Goal: Task Accomplishment & Management: Complete application form

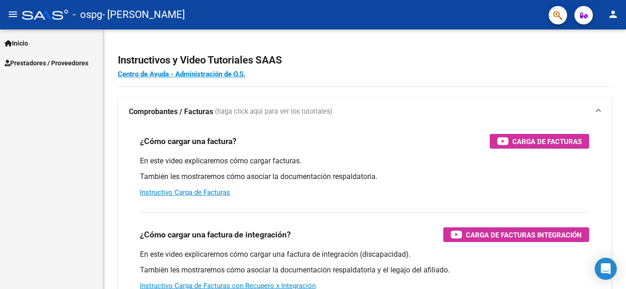
click at [40, 63] on span "Prestadores / Proveedores" at bounding box center [47, 63] width 84 height 10
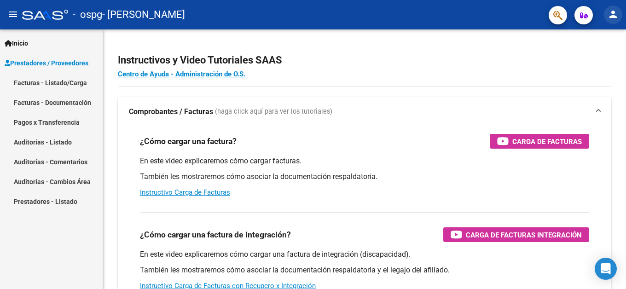
click at [612, 16] on mat-icon "person" at bounding box center [613, 14] width 11 height 11
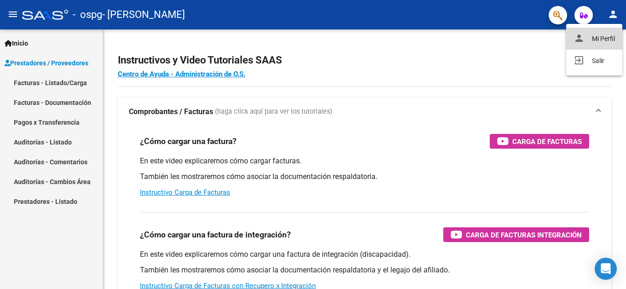
click at [602, 40] on button "person Mi Perfil" at bounding box center [594, 39] width 56 height 22
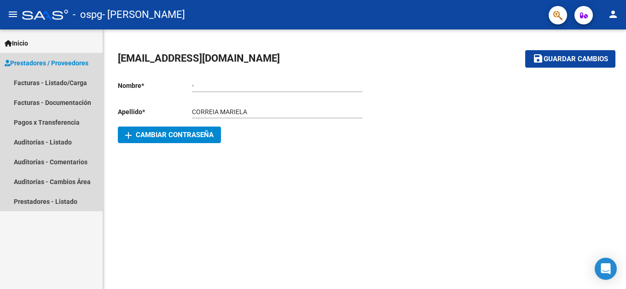
click at [42, 63] on span "Prestadores / Proveedores" at bounding box center [47, 63] width 84 height 10
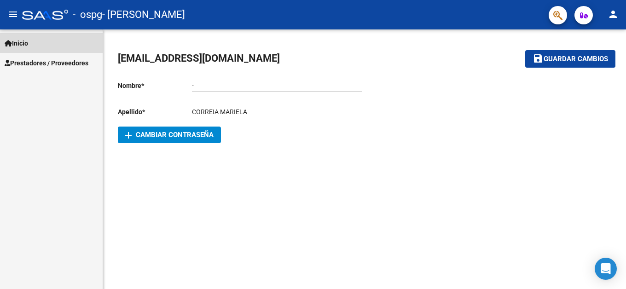
click at [17, 45] on span "Inicio" at bounding box center [16, 43] width 23 height 10
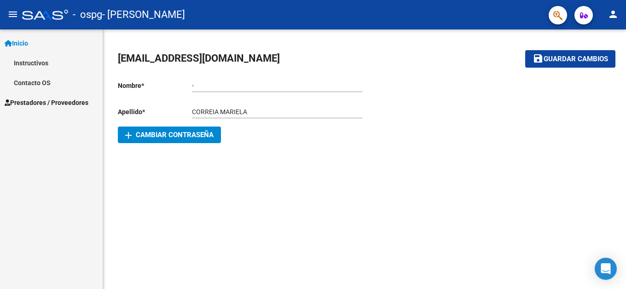
click at [35, 64] on link "Instructivos" at bounding box center [51, 63] width 103 height 20
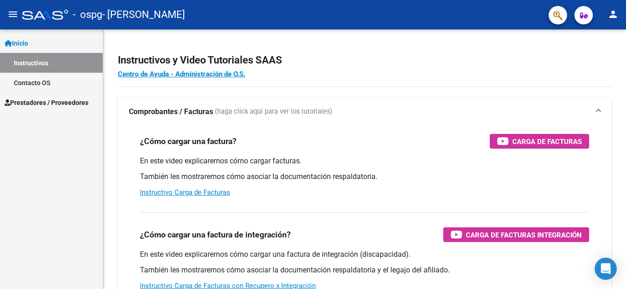
click at [28, 42] on span "Inicio" at bounding box center [16, 43] width 23 height 10
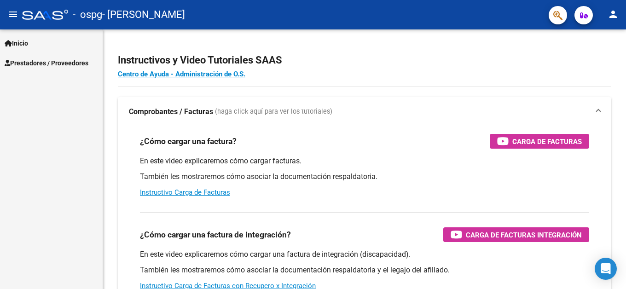
click at [17, 65] on span "Prestadores / Proveedores" at bounding box center [47, 63] width 84 height 10
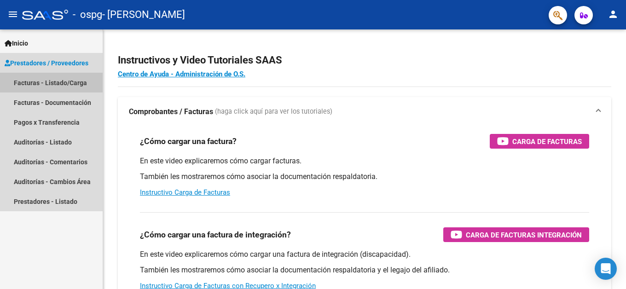
click at [41, 81] on link "Facturas - Listado/Carga" at bounding box center [51, 83] width 103 height 20
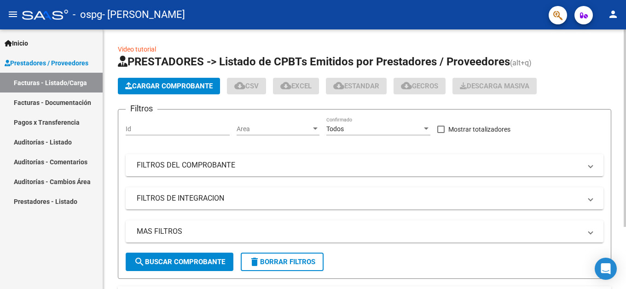
click at [179, 82] on span "Cargar Comprobante" at bounding box center [168, 86] width 87 height 8
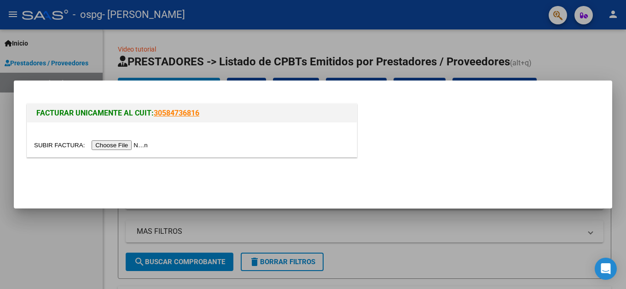
click at [136, 145] on input "file" at bounding box center [92, 145] width 116 height 10
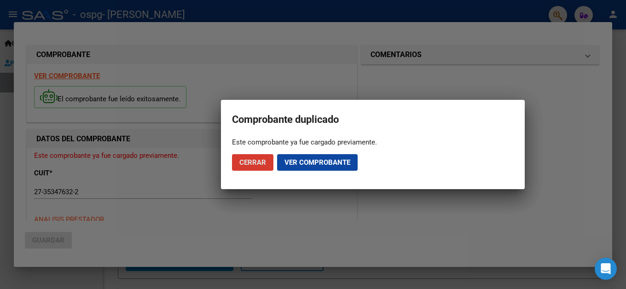
click at [301, 163] on span "Ver comprobante" at bounding box center [318, 162] width 66 height 8
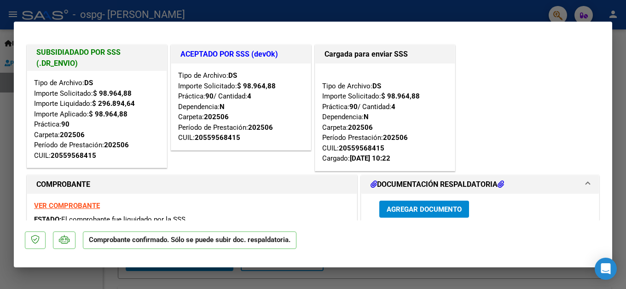
click at [0, 122] on div at bounding box center [313, 144] width 626 height 289
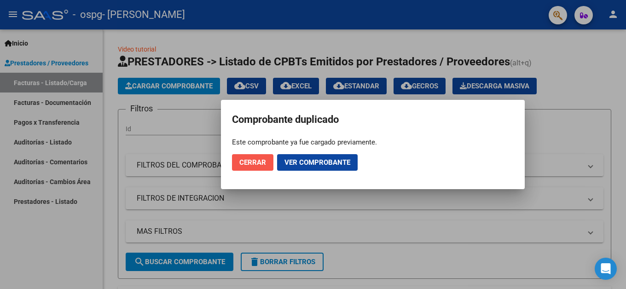
click at [235, 161] on button "Cerrar" at bounding box center [252, 162] width 41 height 17
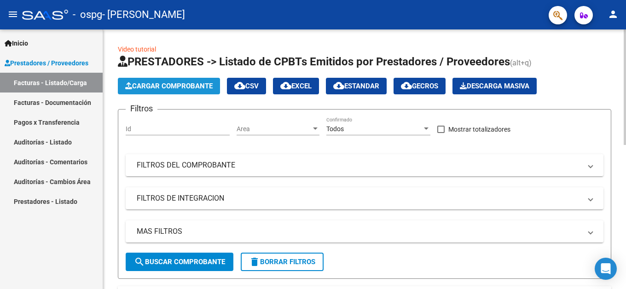
click at [157, 84] on span "Cargar Comprobante" at bounding box center [168, 86] width 87 height 8
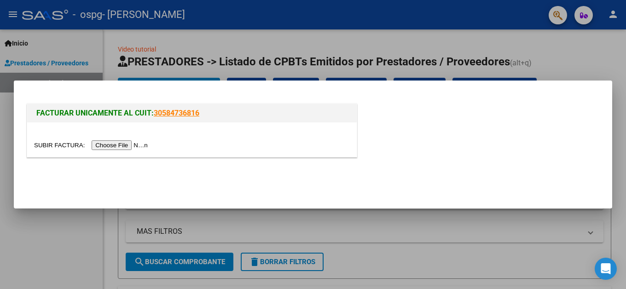
click at [117, 148] on input "file" at bounding box center [92, 145] width 116 height 10
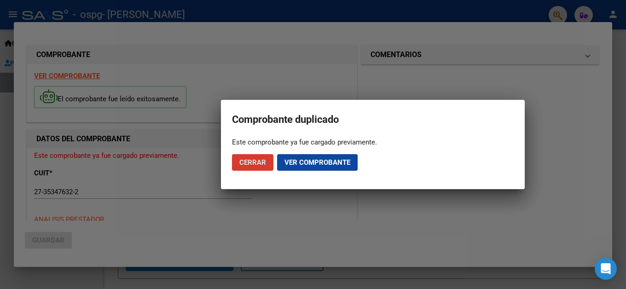
click at [235, 162] on button "Cerrar" at bounding box center [252, 162] width 41 height 17
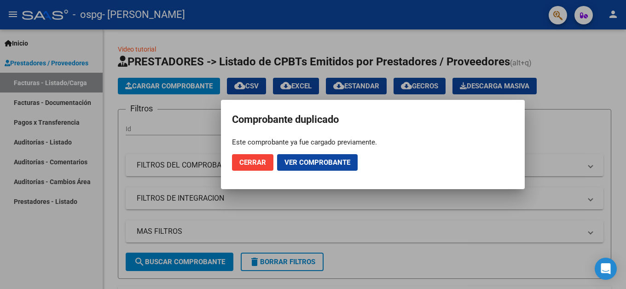
click at [235, 162] on button "Cerrar" at bounding box center [252, 162] width 41 height 17
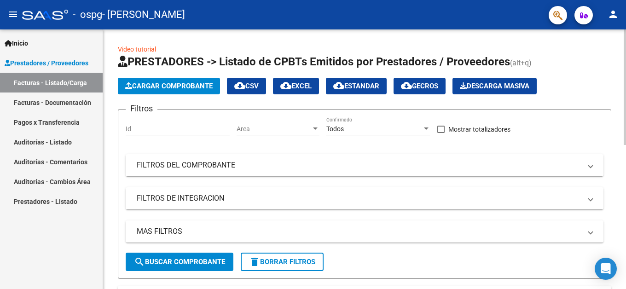
click at [157, 85] on span "Cargar Comprobante" at bounding box center [168, 86] width 87 height 8
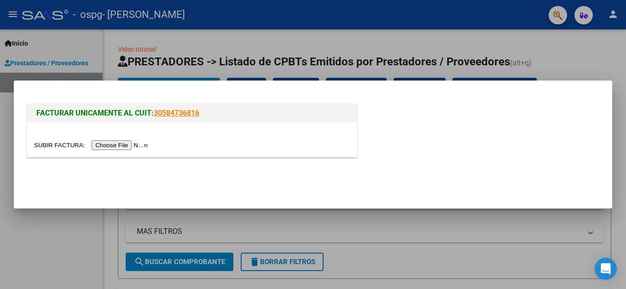
click at [104, 146] on input "file" at bounding box center [92, 145] width 116 height 10
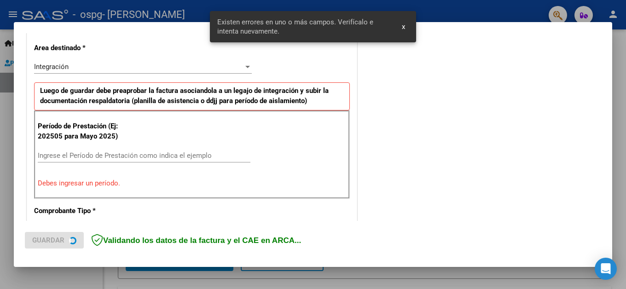
scroll to position [209, 0]
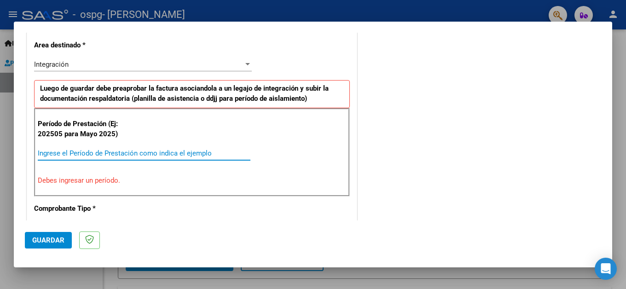
click at [85, 153] on input "Ingrese el Período de Prestación como indica el ejemplo" at bounding box center [144, 153] width 213 height 8
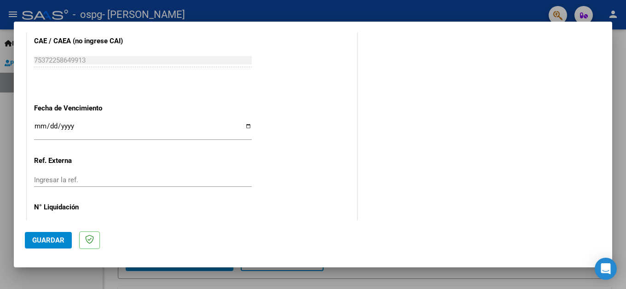
scroll to position [622, 0]
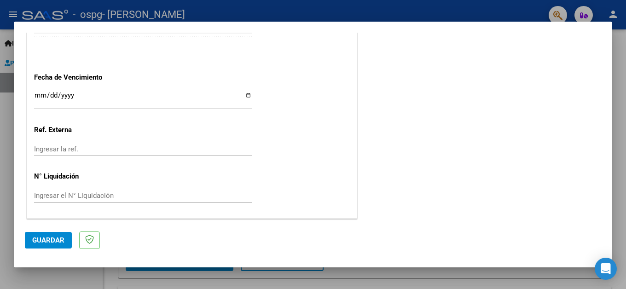
type input "202508"
click at [95, 243] on p at bounding box center [89, 241] width 21 height 18
click at [46, 236] on span "Guardar" at bounding box center [48, 240] width 32 height 8
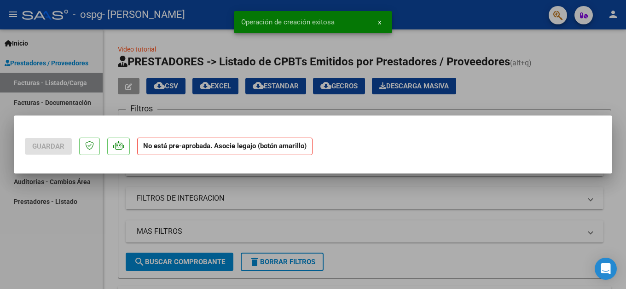
scroll to position [0, 0]
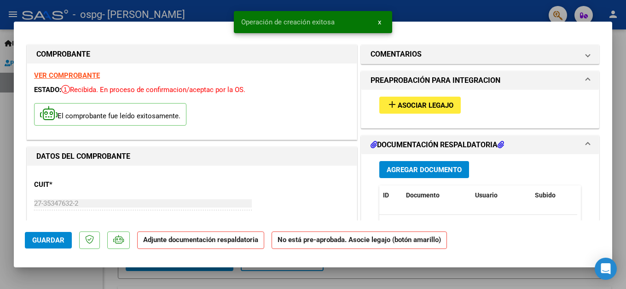
click at [393, 108] on mat-icon "add" at bounding box center [392, 104] width 11 height 11
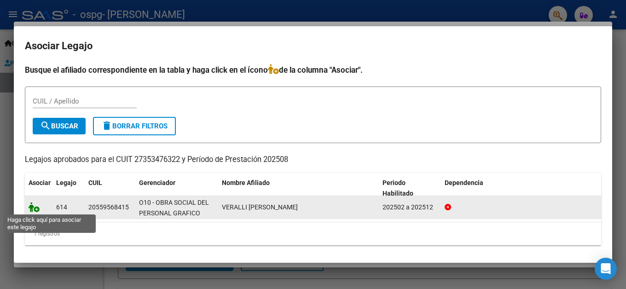
click at [35, 211] on icon at bounding box center [34, 207] width 11 height 10
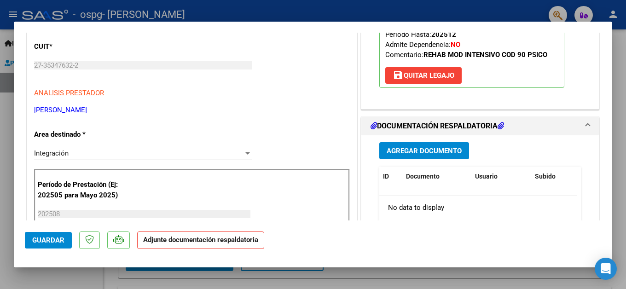
scroll to position [184, 0]
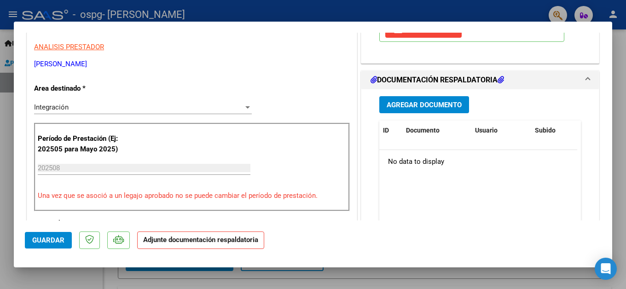
click at [413, 99] on button "Agregar Documento" at bounding box center [424, 104] width 90 height 17
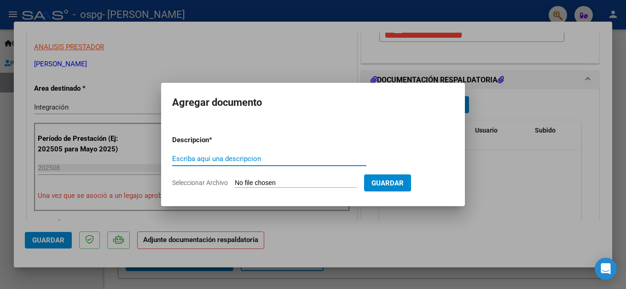
click at [253, 162] on input "Escriba aquí una descripcion" at bounding box center [269, 159] width 194 height 8
click at [284, 175] on form "Descripcion * Escriba aquí una descripcion Seleccionar Archivo Guardar" at bounding box center [313, 161] width 282 height 67
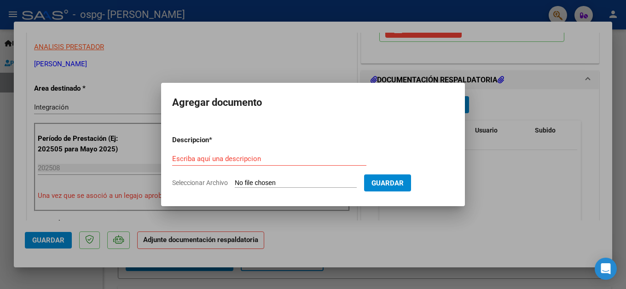
click at [286, 184] on input "Seleccionar Archivo" at bounding box center [296, 183] width 122 height 9
type input "C:\fakepath\AUTORIACION 2025 (1).doc"
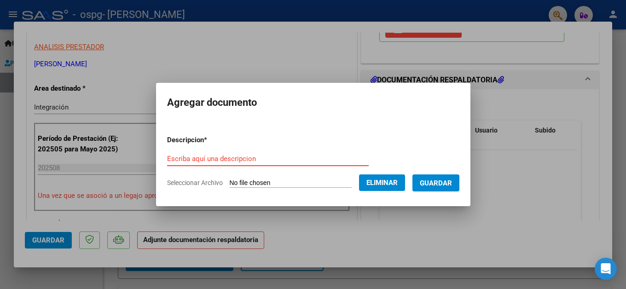
click at [198, 155] on input "Escriba aquí una descripcion" at bounding box center [268, 159] width 202 height 8
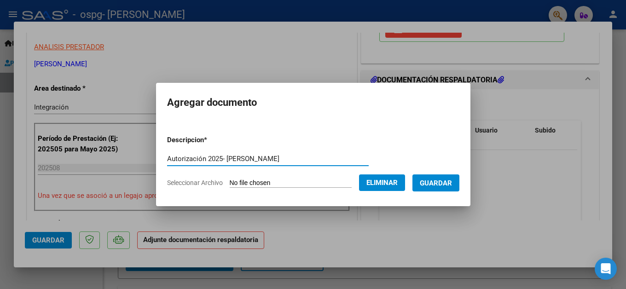
type input "Autorización 2025- [PERSON_NAME]"
click at [444, 186] on span "Guardar" at bounding box center [436, 183] width 32 height 8
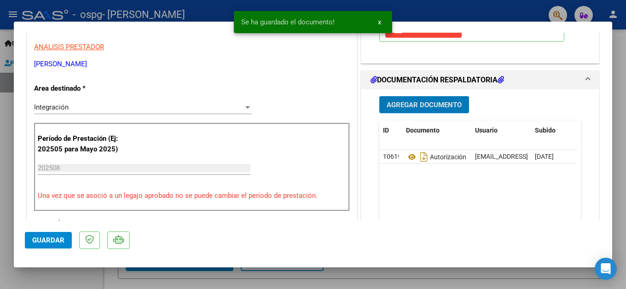
click at [407, 101] on span "Agregar Documento" at bounding box center [424, 105] width 75 height 8
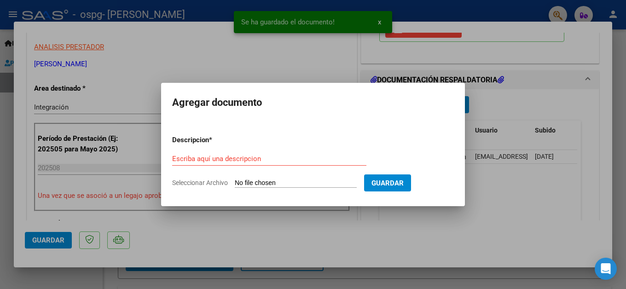
click at [275, 181] on input "Seleccionar Archivo" at bounding box center [296, 183] width 122 height 9
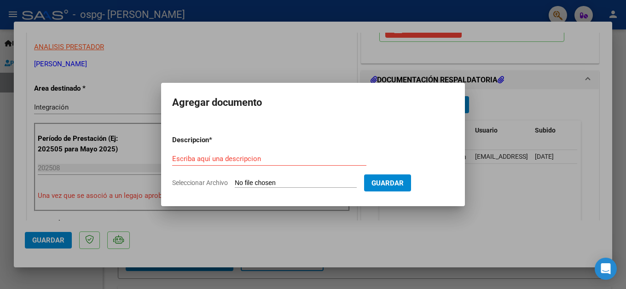
type input "C:\fakepath\Planilla [DATE]- [PERSON_NAME].pdf"
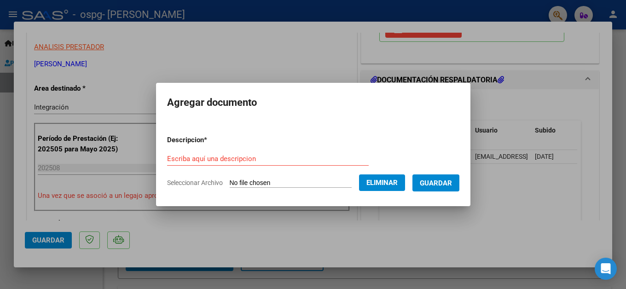
click at [210, 155] on input "Escriba aquí una descripcion" at bounding box center [268, 159] width 202 height 8
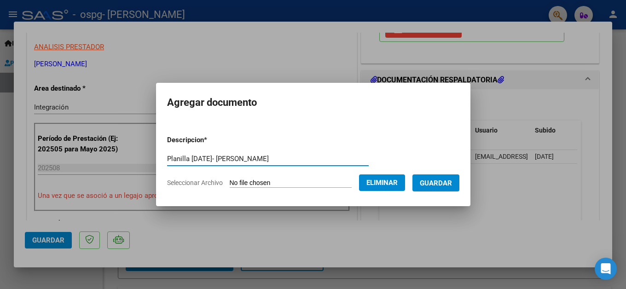
type input "Planilla [DATE]- [PERSON_NAME]"
click at [445, 182] on span "Guardar" at bounding box center [436, 183] width 32 height 8
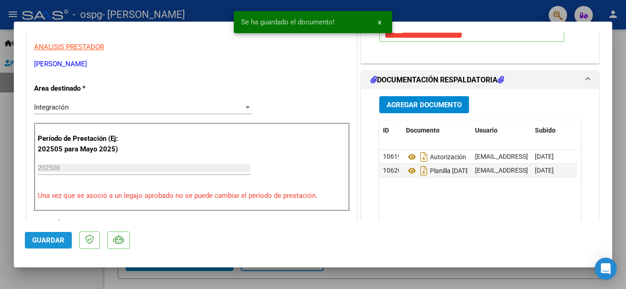
click at [58, 240] on span "Guardar" at bounding box center [48, 240] width 32 height 8
